Goal: Task Accomplishment & Management: Manage account settings

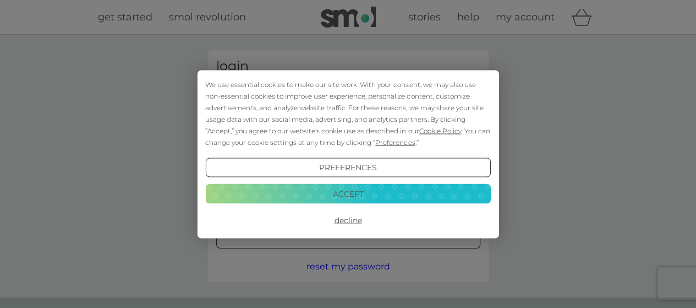
type input "[EMAIL_ADDRESS][DOMAIN_NAME]"
click at [363, 169] on button "Preferences" at bounding box center [347, 167] width 285 height 20
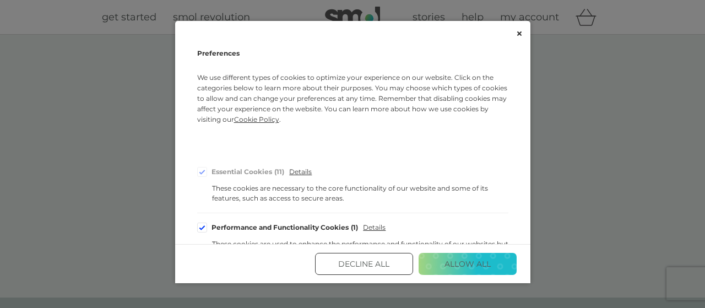
click at [385, 264] on button "Decline All" at bounding box center [364, 264] width 98 height 22
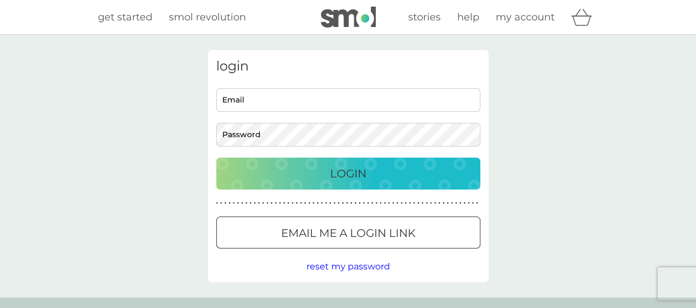
type input "[EMAIL_ADDRESS][DOMAIN_NAME]"
click at [382, 173] on div "Login" at bounding box center [348, 174] width 242 height 18
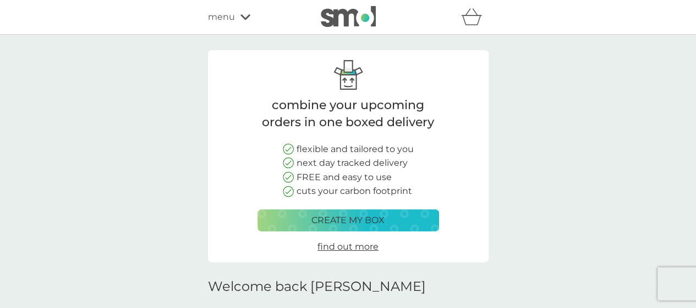
click at [248, 18] on icon at bounding box center [246, 17] width 10 height 7
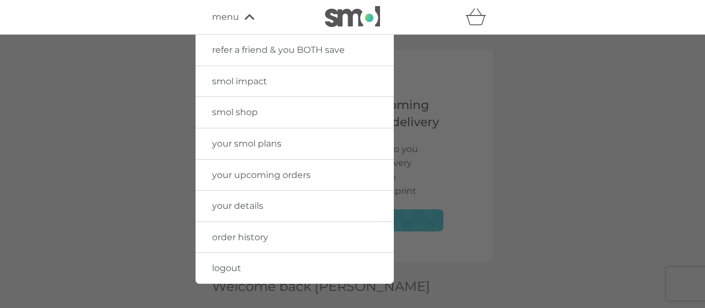
click at [241, 146] on span "your smol plans" at bounding box center [246, 143] width 69 height 10
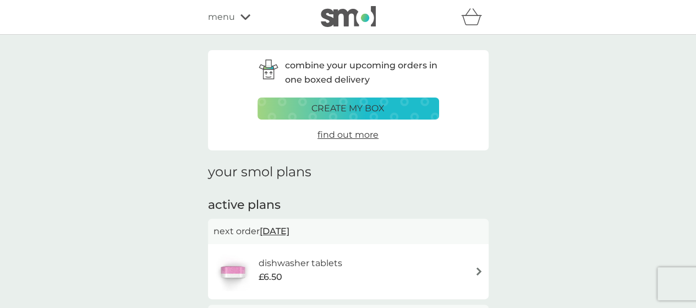
click at [244, 16] on icon at bounding box center [246, 17] width 10 height 7
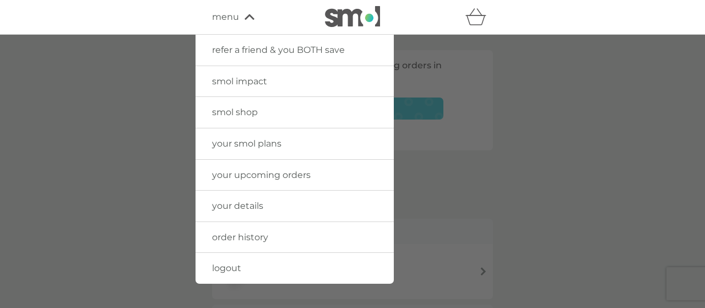
click at [255, 168] on link "your upcoming orders" at bounding box center [294, 175] width 198 height 31
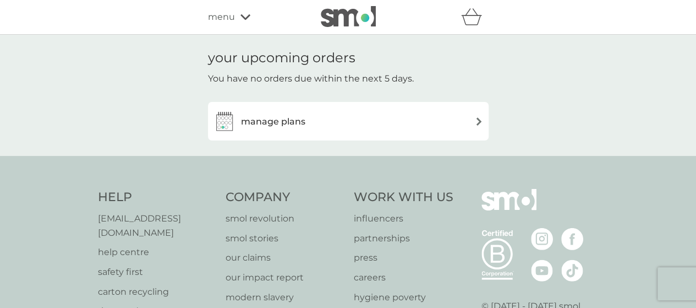
click at [479, 122] on img at bounding box center [479, 121] width 8 height 8
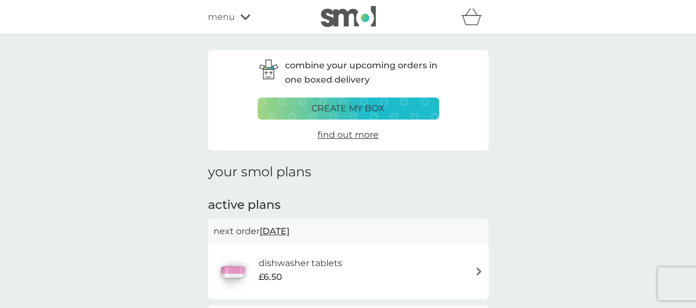
click at [246, 19] on icon at bounding box center [246, 17] width 10 height 7
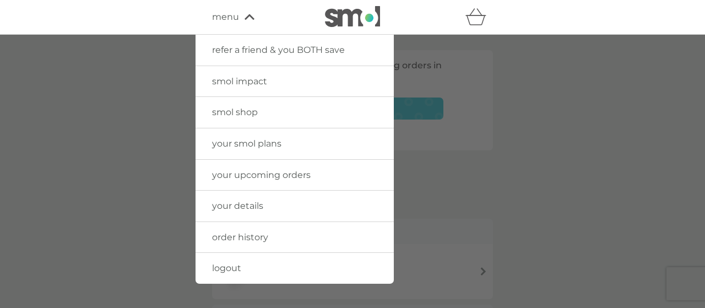
click at [262, 238] on span "order history" at bounding box center [240, 237] width 56 height 10
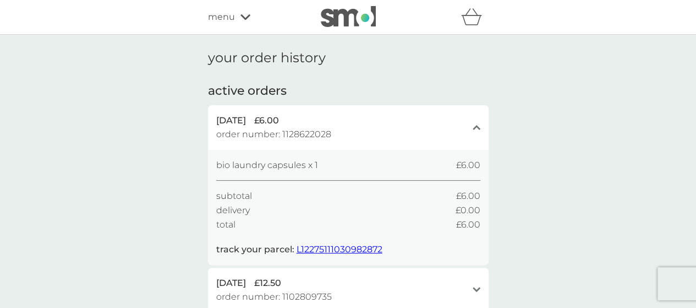
click at [244, 15] on icon at bounding box center [246, 17] width 10 height 7
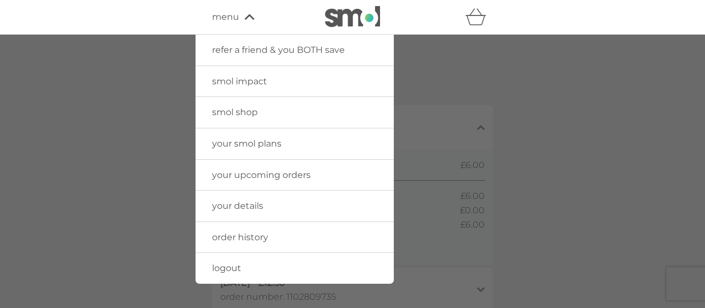
click at [231, 267] on span "logout" at bounding box center [226, 268] width 29 height 10
